Goal: Task Accomplishment & Management: Manage account settings

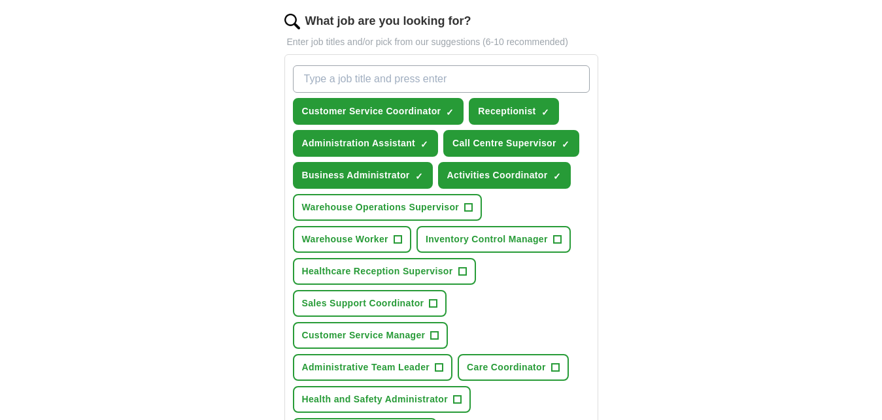
scroll to position [424, 0]
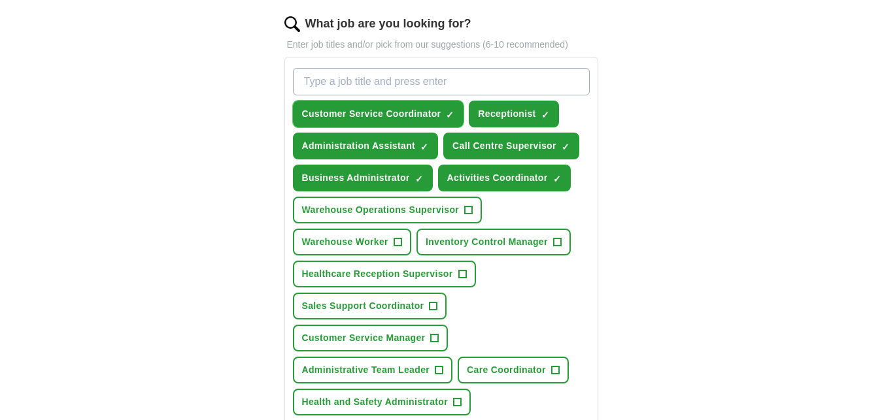
click at [430, 112] on span "Customer Service Coordinator" at bounding box center [371, 114] width 139 height 14
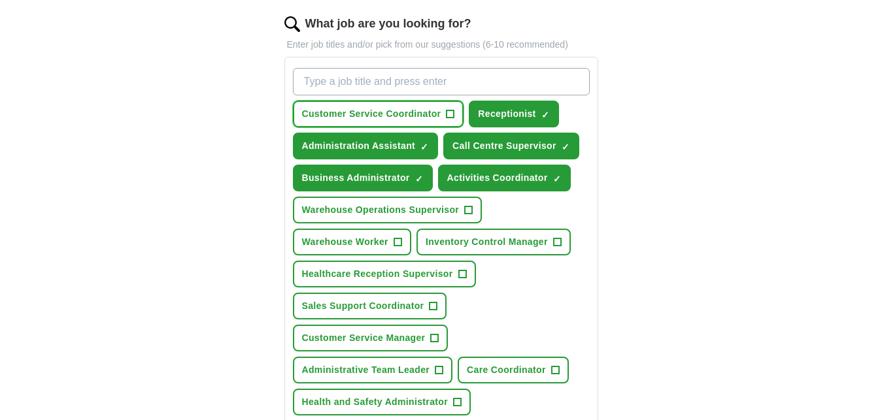
click at [411, 110] on span "Customer Service Coordinator" at bounding box center [371, 114] width 139 height 14
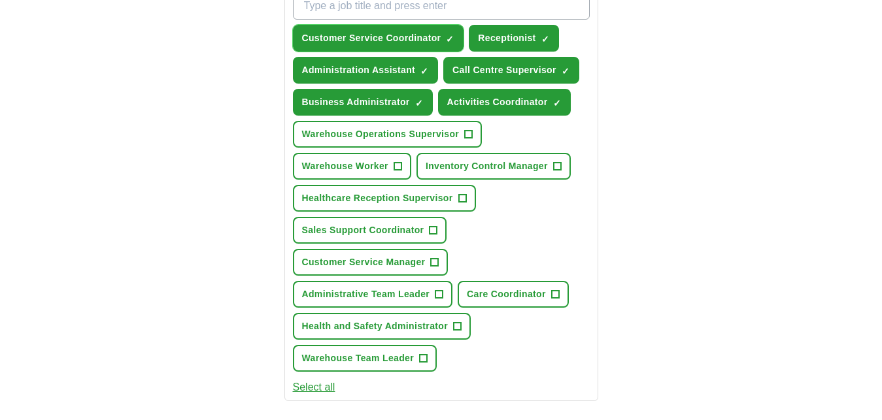
scroll to position [505, 0]
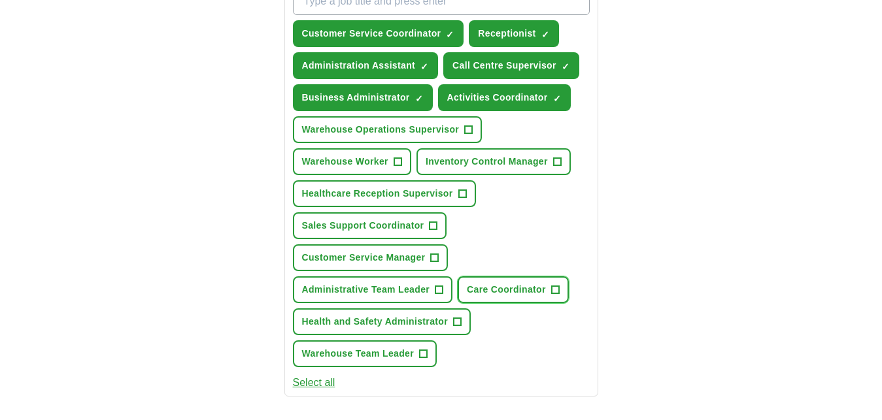
click at [518, 289] on span "Care Coordinator" at bounding box center [506, 290] width 79 height 14
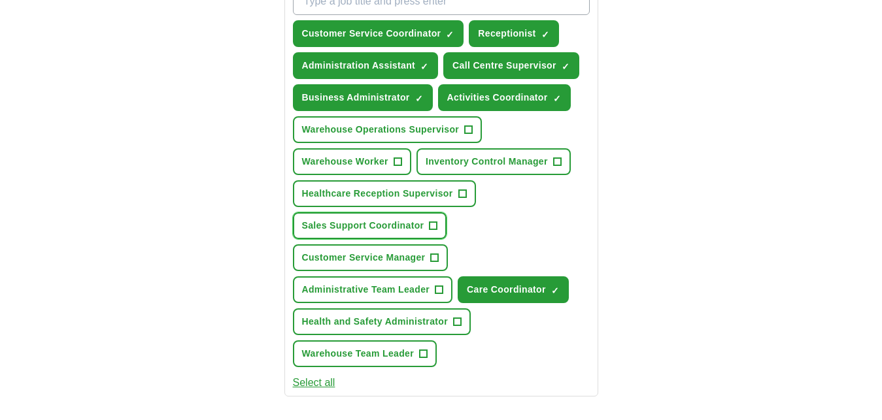
click at [411, 226] on span "Sales Support Coordinator" at bounding box center [363, 226] width 122 height 14
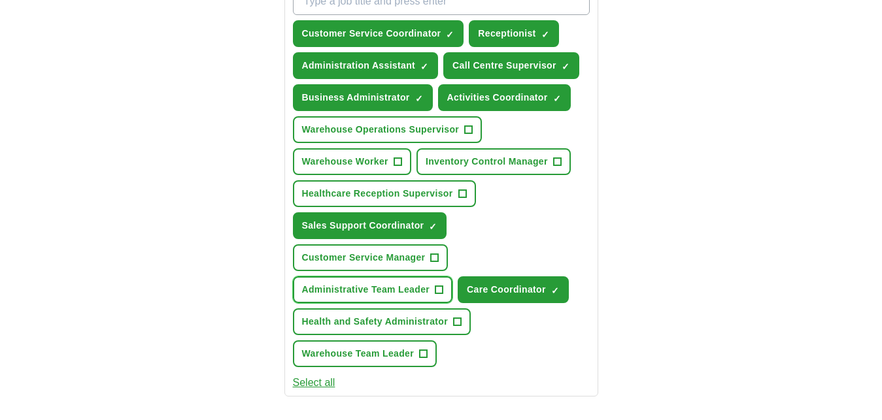
click at [382, 291] on span "Administrative Team Leader" at bounding box center [366, 290] width 128 height 14
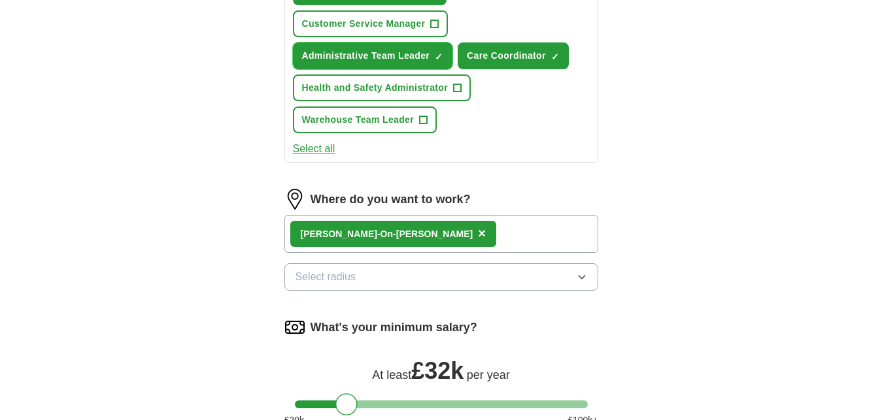
scroll to position [741, 0]
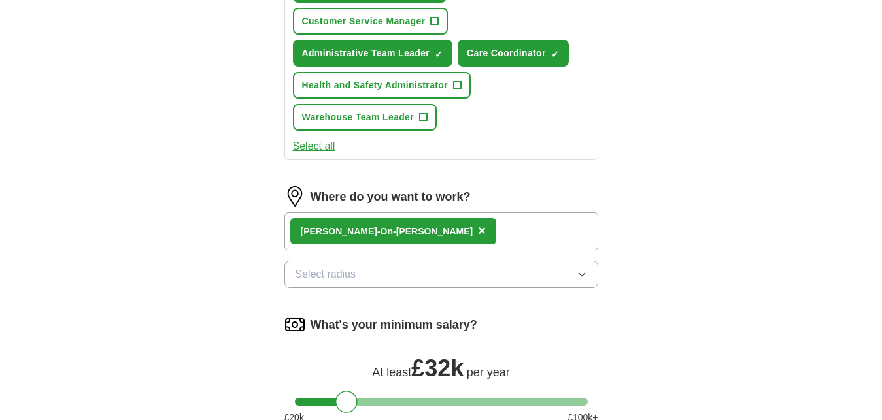
click at [582, 273] on icon "button" at bounding box center [582, 274] width 10 height 10
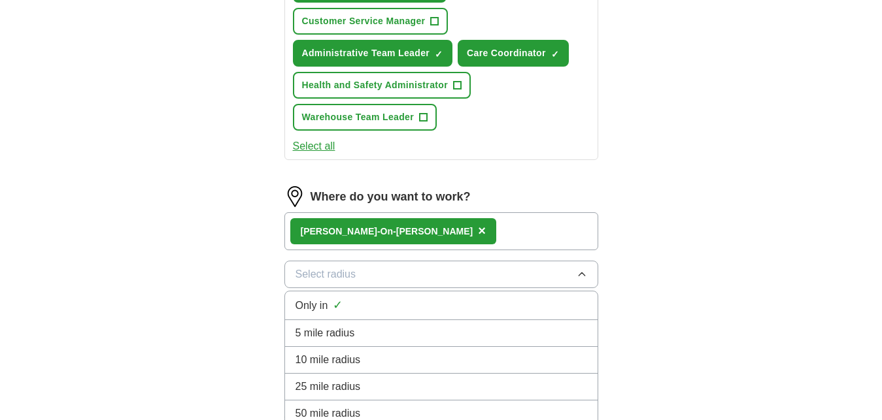
click at [321, 305] on span "Only in" at bounding box center [311, 306] width 33 height 16
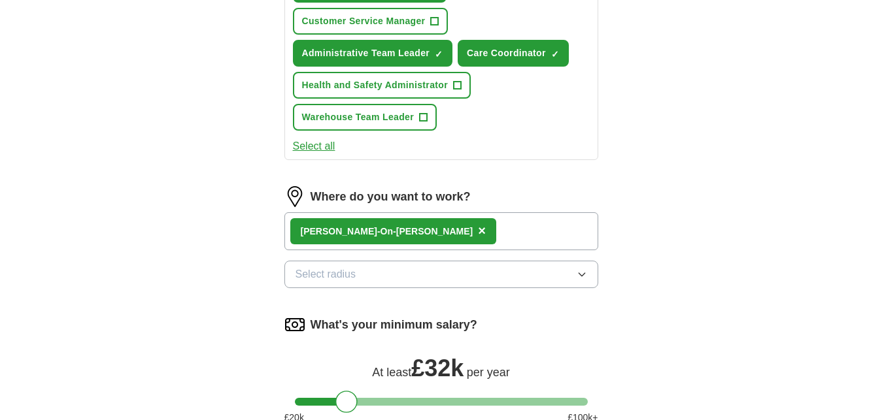
click at [577, 274] on icon "button" at bounding box center [582, 274] width 10 height 10
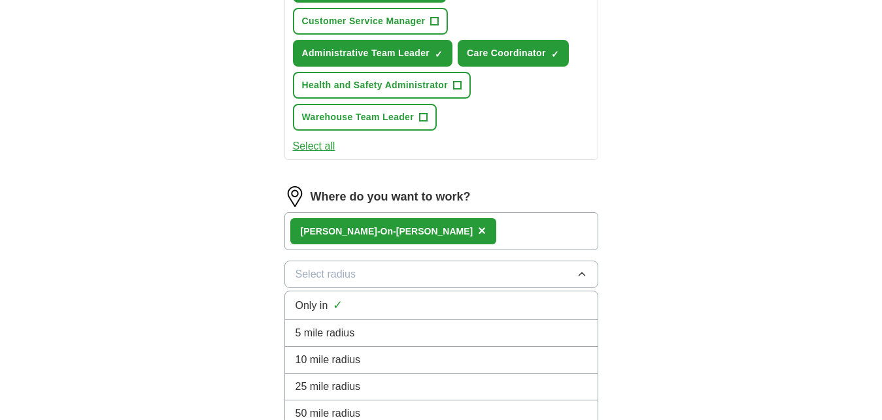
click at [320, 303] on span "Only in" at bounding box center [311, 306] width 33 height 16
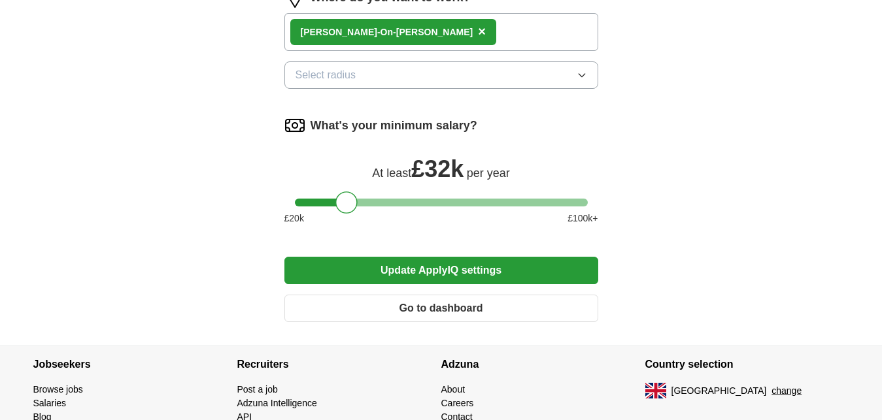
scroll to position [943, 0]
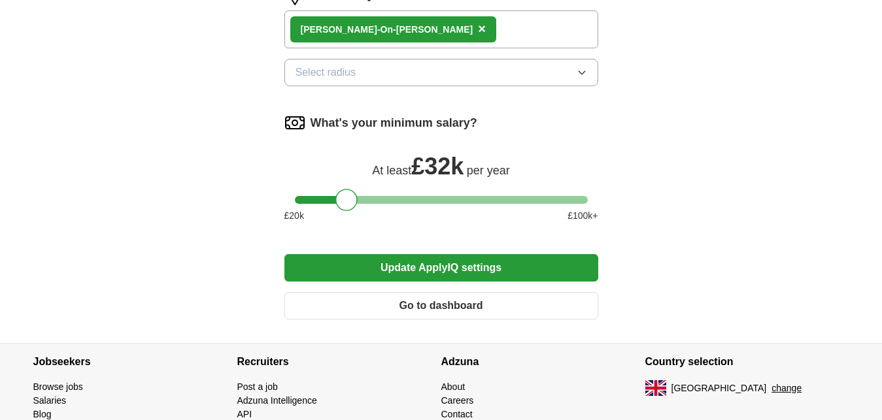
click at [482, 270] on button "Update ApplyIQ settings" at bounding box center [441, 267] width 314 height 27
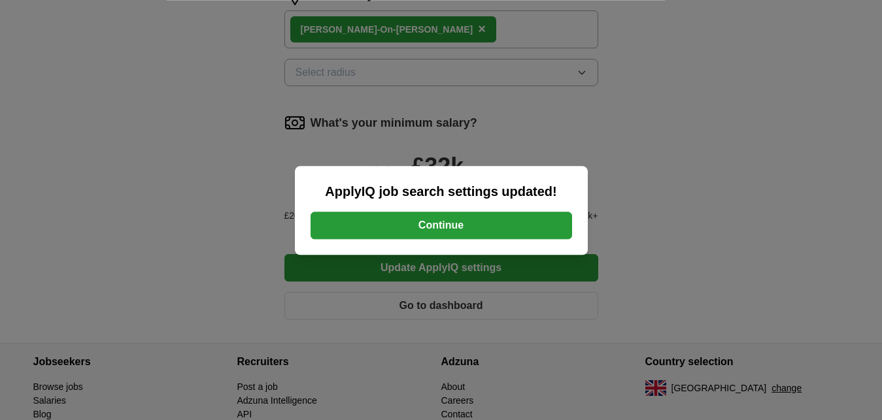
click at [460, 222] on button "Continue" at bounding box center [441, 225] width 261 height 27
